Goal: Task Accomplishment & Management: Manage account settings

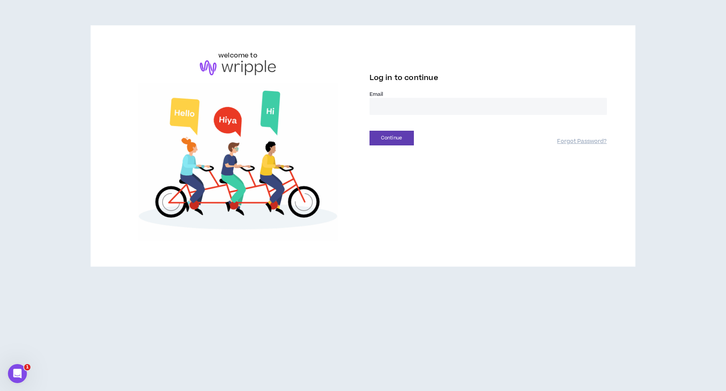
click at [390, 100] on input "email" at bounding box center [488, 106] width 237 height 17
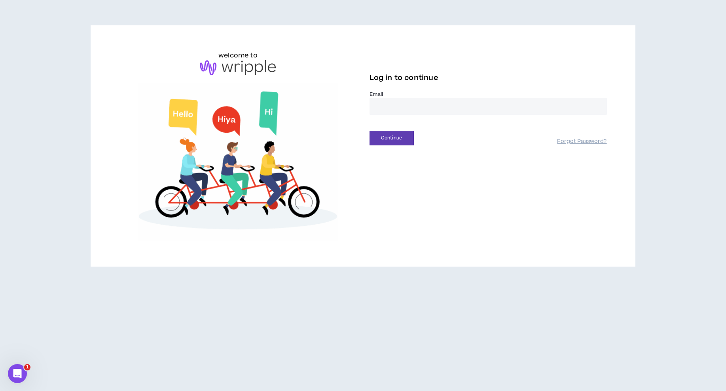
type input "**********"
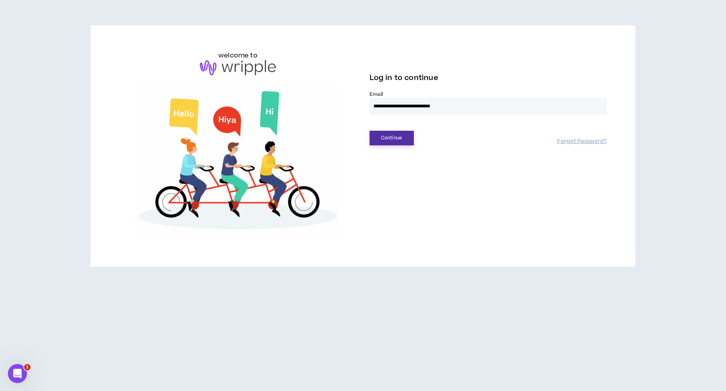
drag, startPoint x: 398, startPoint y: 140, endPoint x: 495, endPoint y: 160, distance: 98.2
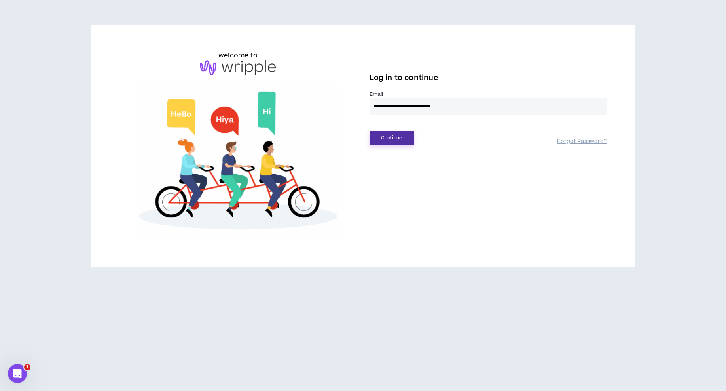
click at [398, 140] on button "Continue" at bounding box center [392, 138] width 44 height 15
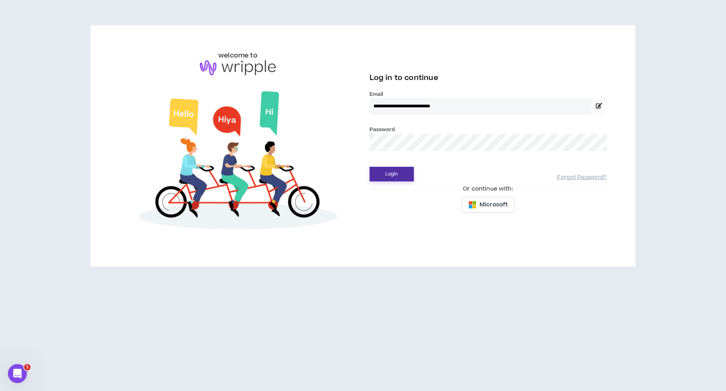
drag, startPoint x: 391, startPoint y: 175, endPoint x: 413, endPoint y: 180, distance: 23.0
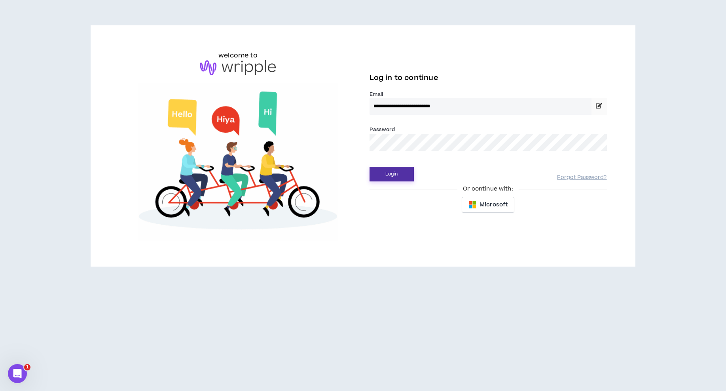
click at [391, 175] on button "Login" at bounding box center [392, 174] width 44 height 15
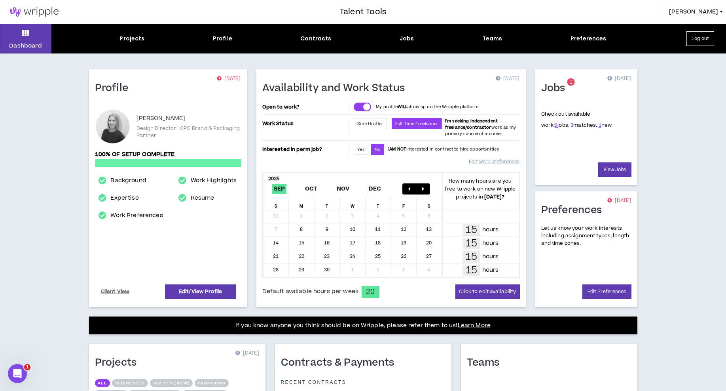
click at [571, 127] on link "3" at bounding box center [572, 124] width 3 height 7
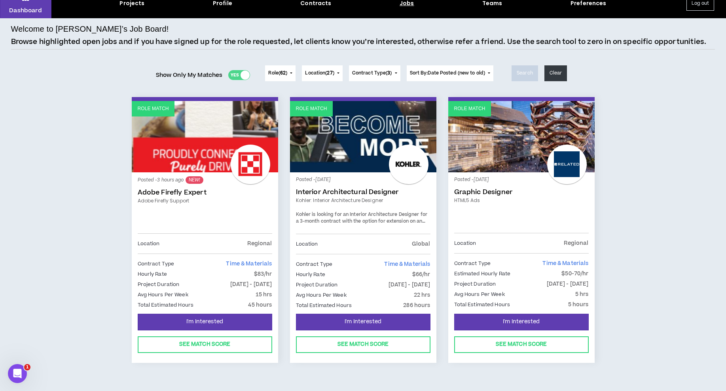
scroll to position [49, 0]
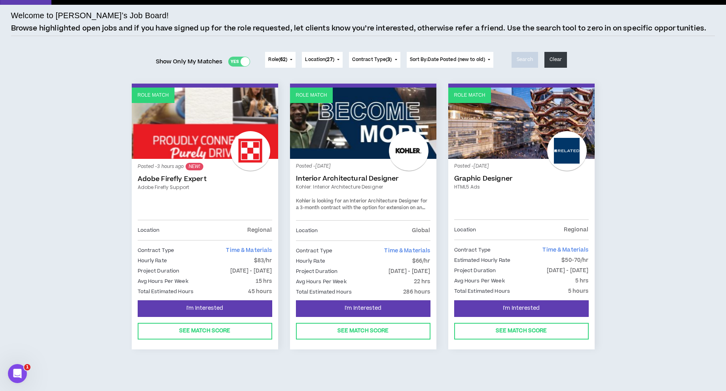
click at [169, 146] on link "Role Match" at bounding box center [205, 122] width 146 height 71
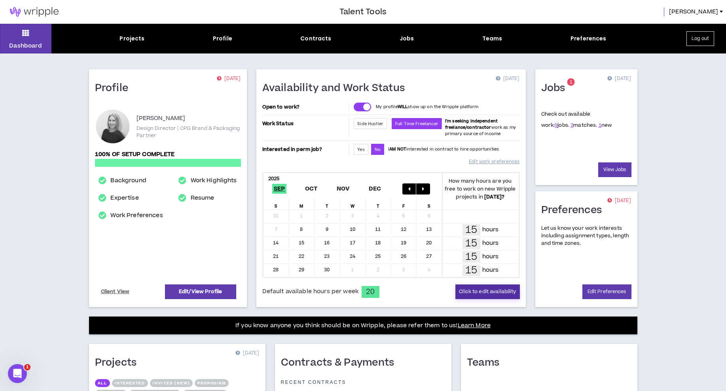
drag, startPoint x: 491, startPoint y: 270, endPoint x: 514, endPoint y: 284, distance: 26.9
click at [511, 283] on form "Availability and Work Status [DATE] Open to work? My profile WILL show up on th…" at bounding box center [391, 190] width 258 height 217
click at [508, 285] on button "Click to edit availability" at bounding box center [487, 291] width 64 height 15
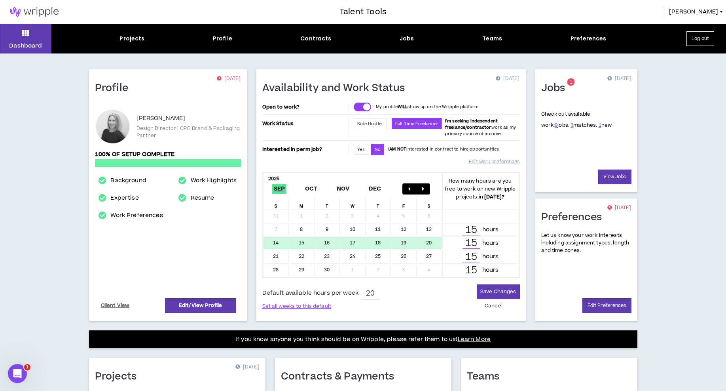
drag, startPoint x: 472, startPoint y: 240, endPoint x: 463, endPoint y: 238, distance: 9.4
click at [463, 238] on input "15" at bounding box center [472, 242] width 18 height 11
type input "20"
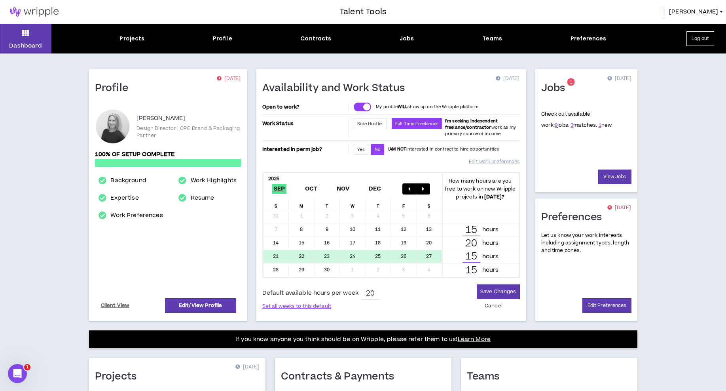
drag, startPoint x: 477, startPoint y: 257, endPoint x: 458, endPoint y: 257, distance: 19.4
click at [458, 257] on div "15 hours" at bounding box center [481, 256] width 66 height 11
type input "20"
drag, startPoint x: 478, startPoint y: 268, endPoint x: 455, endPoint y: 266, distance: 23.4
click at [455, 267] on div "15 hours" at bounding box center [481, 269] width 66 height 11
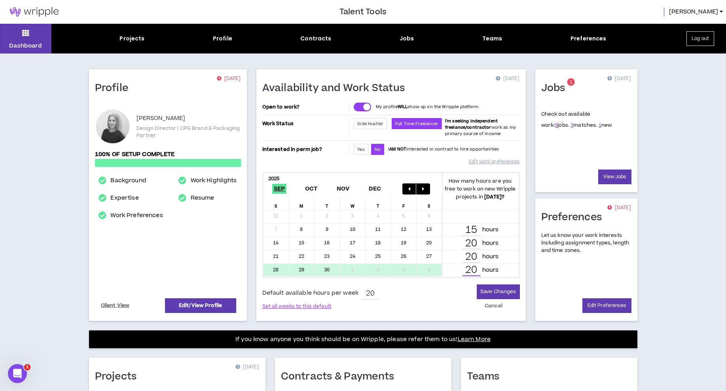
type input "20"
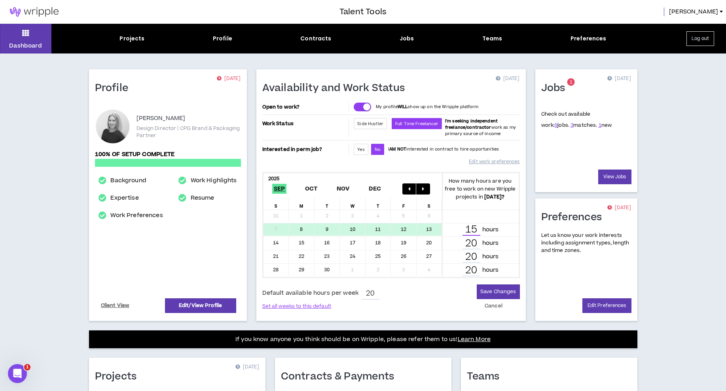
drag, startPoint x: 470, startPoint y: 228, endPoint x: 446, endPoint y: 225, distance: 24.4
click at [446, 225] on div "15 hours" at bounding box center [480, 229] width 77 height 13
type input "20"
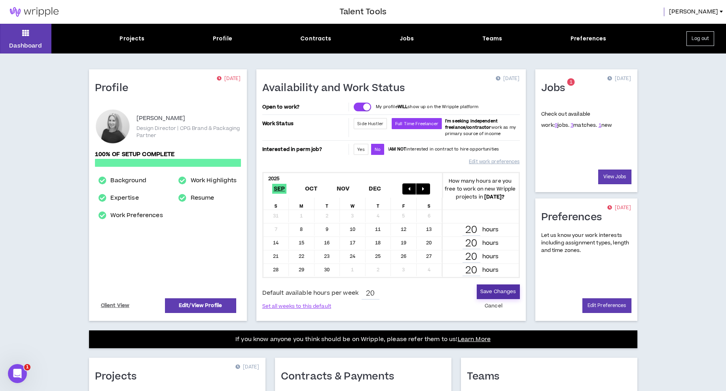
click at [493, 289] on button "Save Changes" at bounding box center [498, 291] width 43 height 15
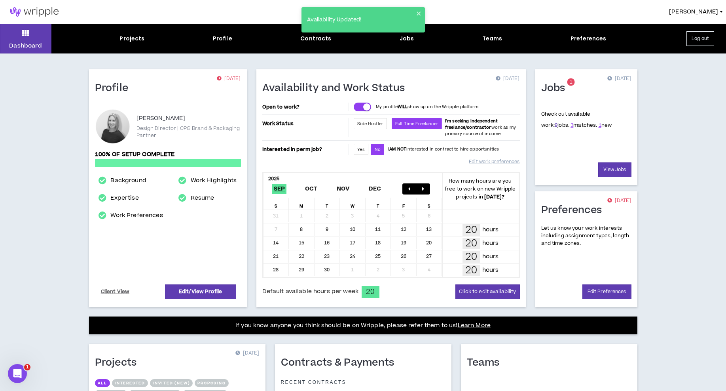
click at [555, 125] on link "9" at bounding box center [556, 124] width 3 height 7
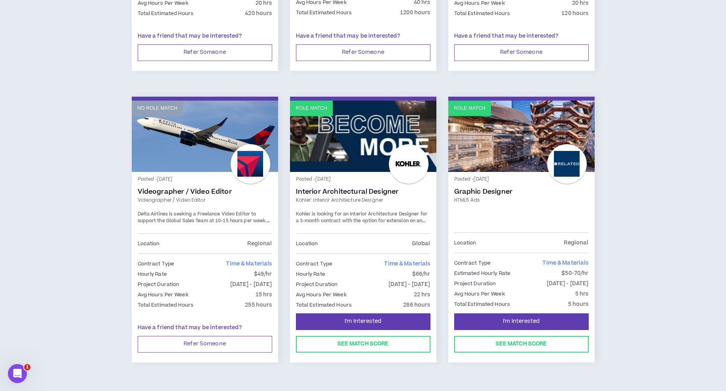
scroll to position [631, 0]
